Goal: Task Accomplishment & Management: Use online tool/utility

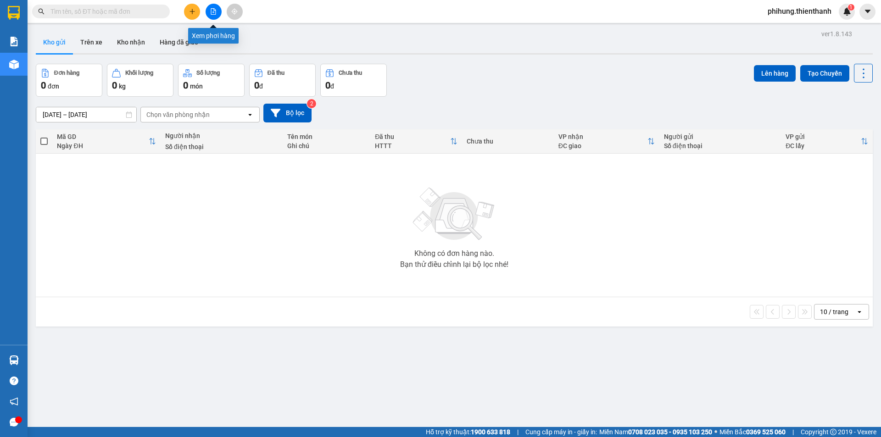
click at [211, 16] on button at bounding box center [214, 12] width 16 height 16
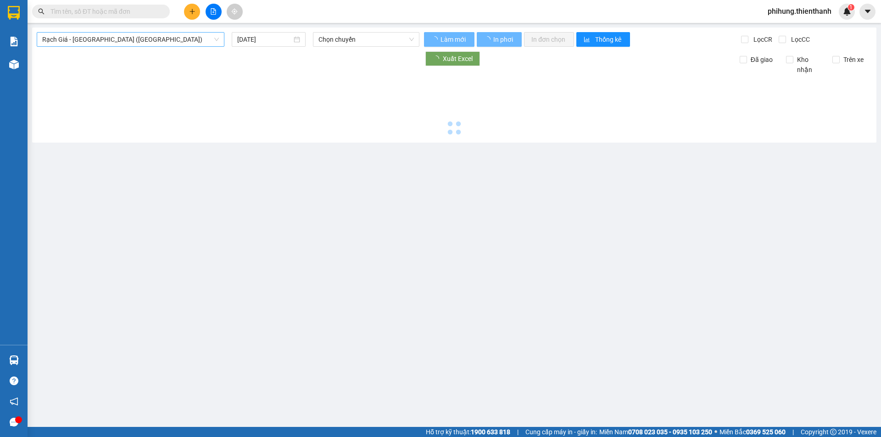
type input "[DATE]"
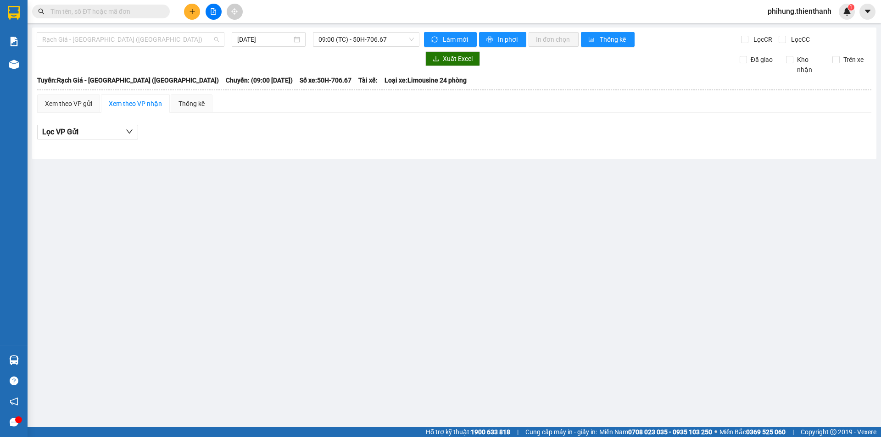
drag, startPoint x: 83, startPoint y: 44, endPoint x: 80, endPoint y: 55, distance: 11.5
click at [80, 44] on span "Rạch Giá - [GEOGRAPHIC_DATA] ([GEOGRAPHIC_DATA])" at bounding box center [130, 40] width 177 height 14
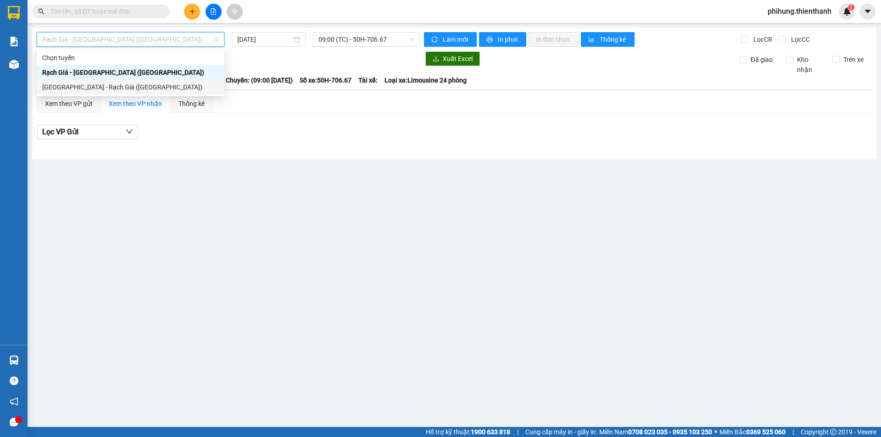
click at [95, 88] on div "[GEOGRAPHIC_DATA] - Rạch Giá ([GEOGRAPHIC_DATA])" at bounding box center [130, 87] width 177 height 10
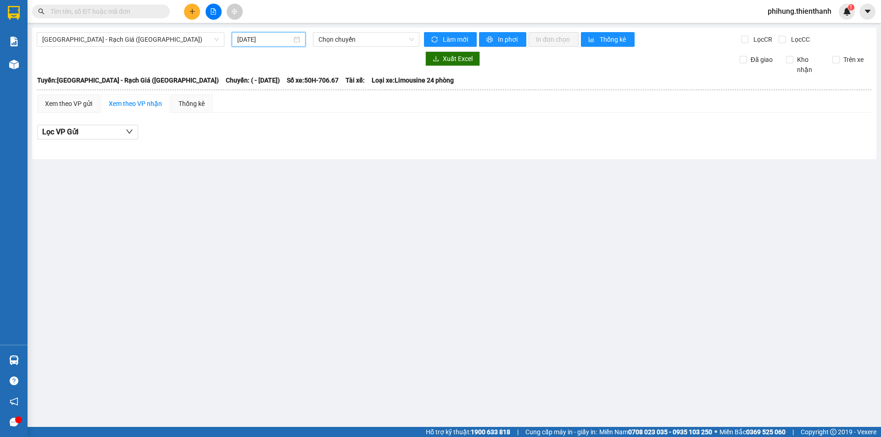
click at [258, 38] on input "[DATE]" at bounding box center [264, 39] width 55 height 10
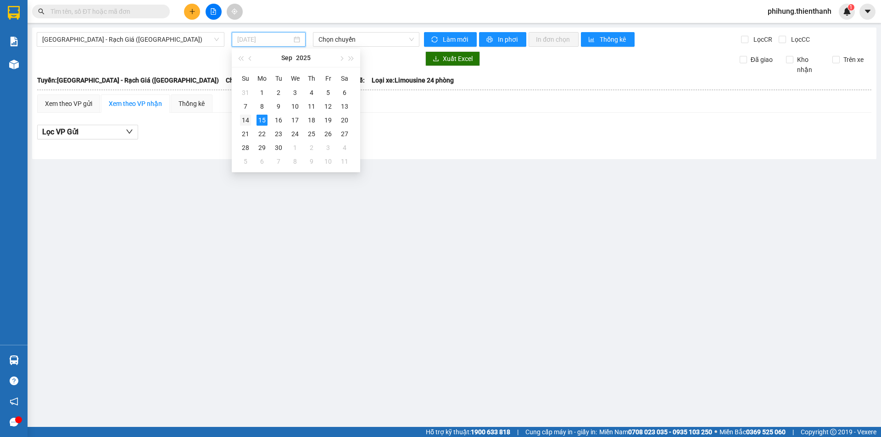
click at [248, 123] on div "14" at bounding box center [245, 120] width 11 height 11
type input "[DATE]"
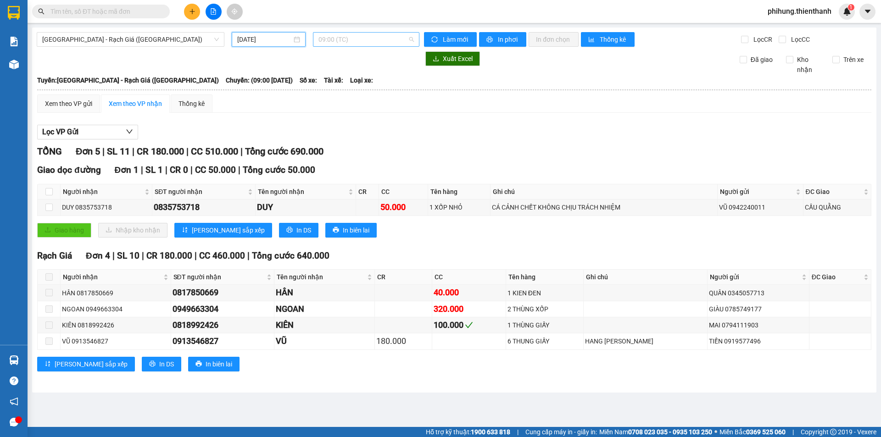
click at [360, 42] on span "09:00 (TC)" at bounding box center [365, 40] width 95 height 14
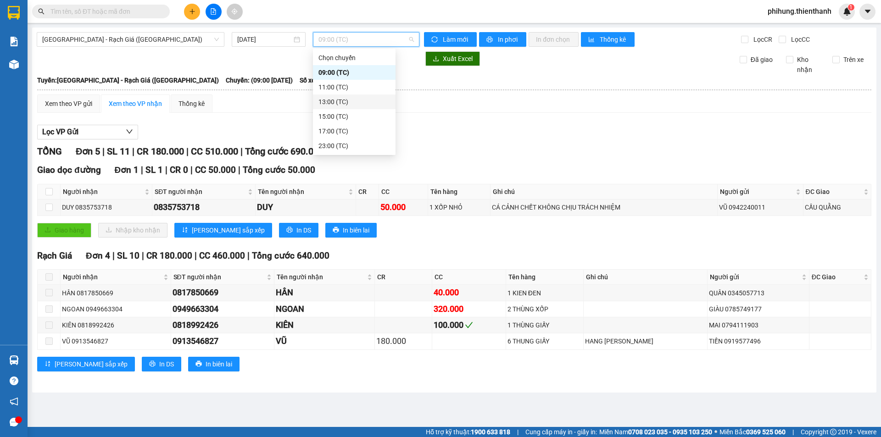
click at [354, 89] on div "11:00 (TC)" at bounding box center [354, 87] width 72 height 10
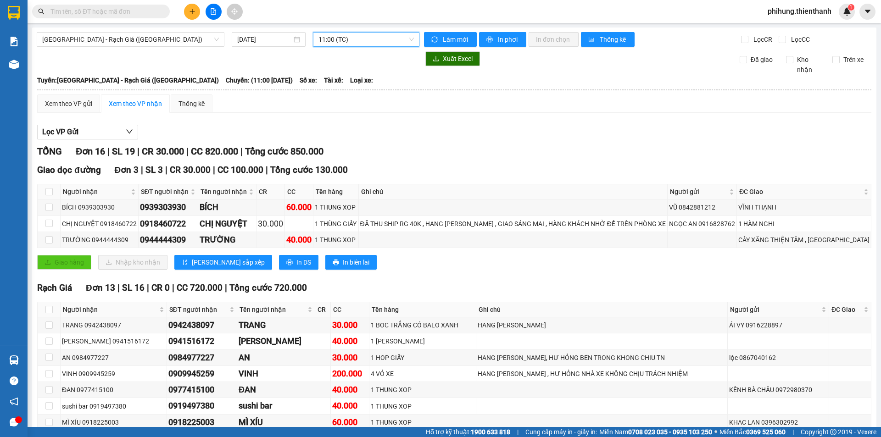
click at [323, 32] on div "[GEOGRAPHIC_DATA] - Rạch Giá ([GEOGRAPHIC_DATA]) [DATE] 11:00 11:00 (TC) Làm mớ…" at bounding box center [454, 299] width 844 height 543
click at [322, 31] on div "[GEOGRAPHIC_DATA] - Rạch Giá ([GEOGRAPHIC_DATA]) [DATE] 11:00 (TC) Làm mới In p…" at bounding box center [454, 299] width 844 height 543
drag, startPoint x: 375, startPoint y: 45, endPoint x: 373, endPoint y: 52, distance: 8.0
click at [375, 42] on span "11:00 (TC)" at bounding box center [365, 40] width 95 height 14
click at [382, 104] on div "13:00 (TC)" at bounding box center [352, 102] width 72 height 10
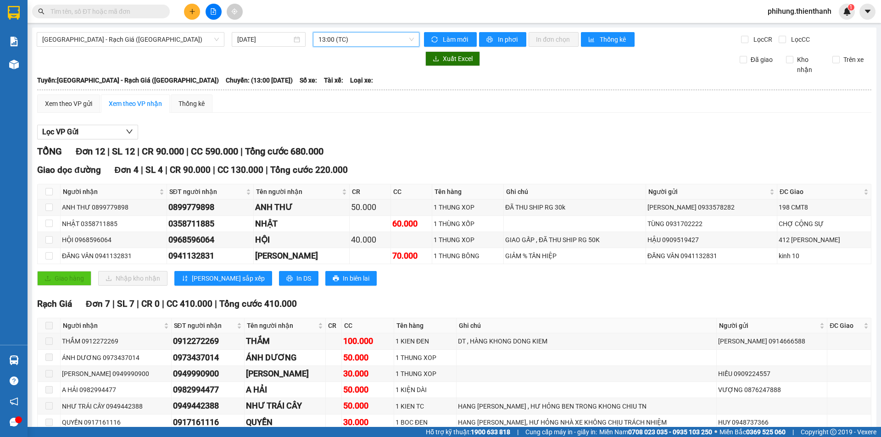
click at [369, 44] on span "13:00 (TC)" at bounding box center [365, 40] width 95 height 14
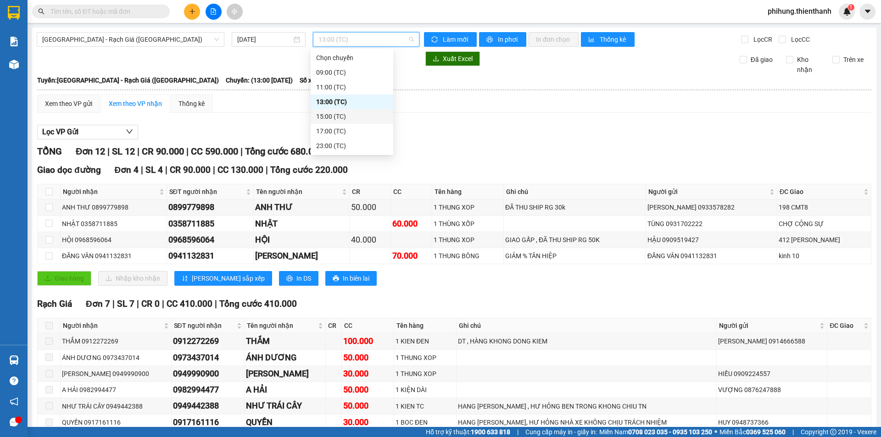
click at [361, 111] on div "15:00 (TC)" at bounding box center [352, 116] width 83 height 15
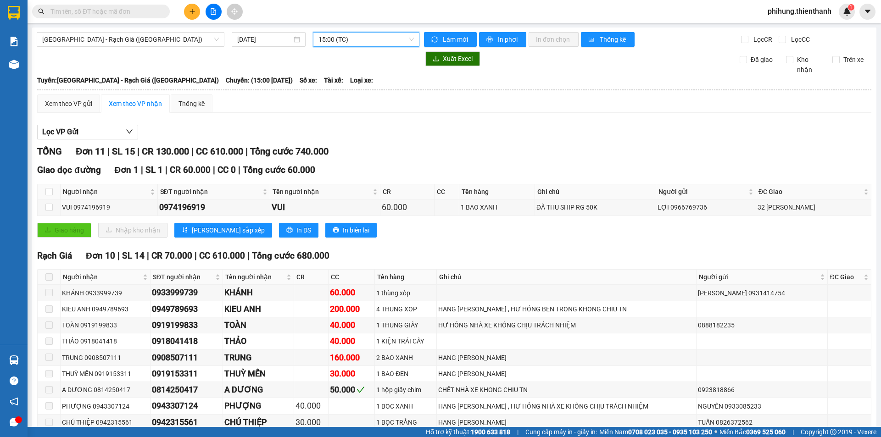
click at [356, 44] on span "15:00 (TC)" at bounding box center [365, 40] width 95 height 14
click at [350, 137] on div "17:00 (TC)" at bounding box center [352, 131] width 83 height 15
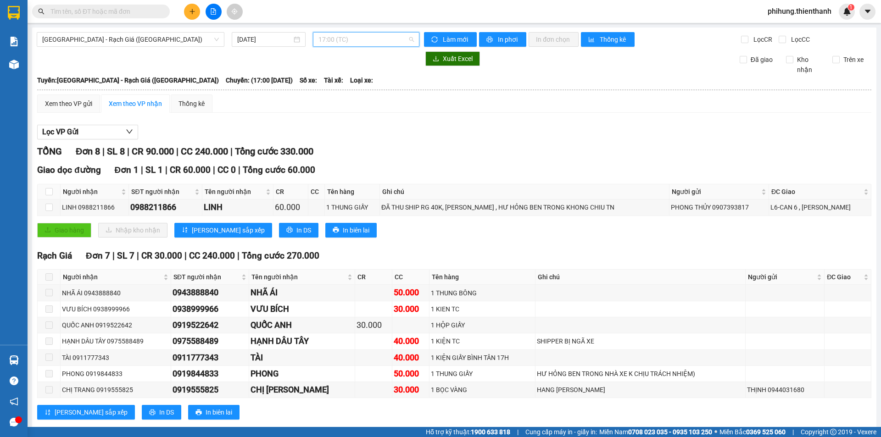
click at [370, 38] on span "17:00 (TC)" at bounding box center [365, 40] width 95 height 14
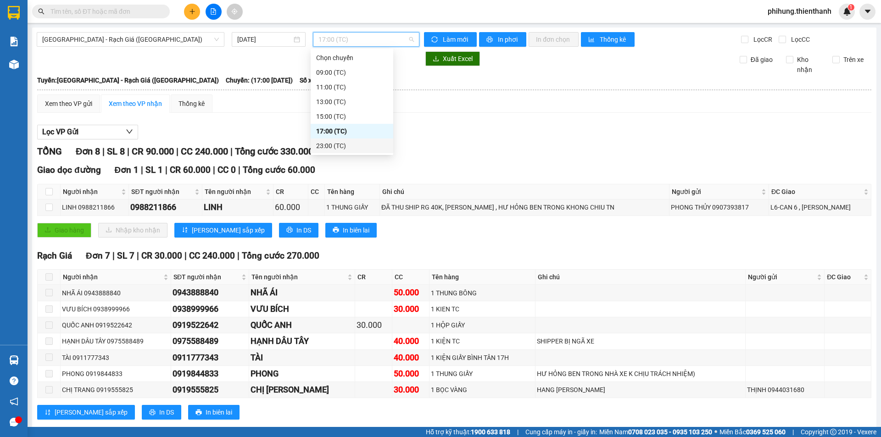
click at [347, 145] on div "23:00 (TC)" at bounding box center [352, 146] width 72 height 10
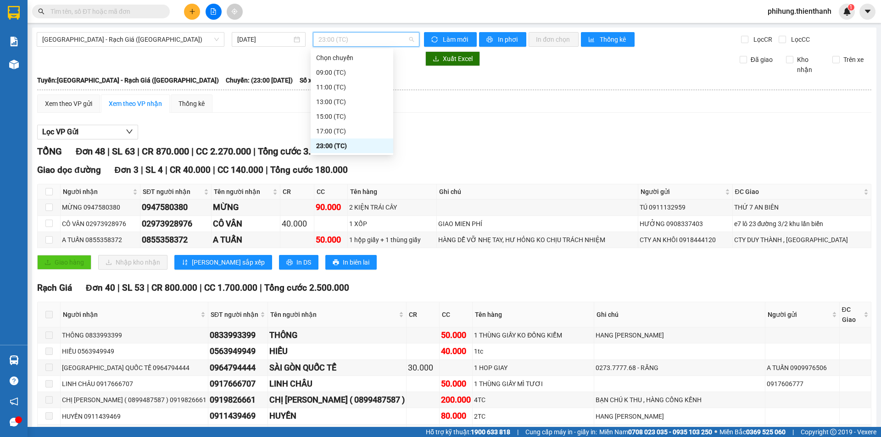
click at [360, 34] on span "23:00 (TC)" at bounding box center [365, 40] width 95 height 14
click at [357, 33] on span "23:00 (TC)" at bounding box center [365, 40] width 95 height 14
click at [331, 133] on div "17:00 (TC)" at bounding box center [352, 131] width 72 height 10
